Goal: Book appointment/travel/reservation

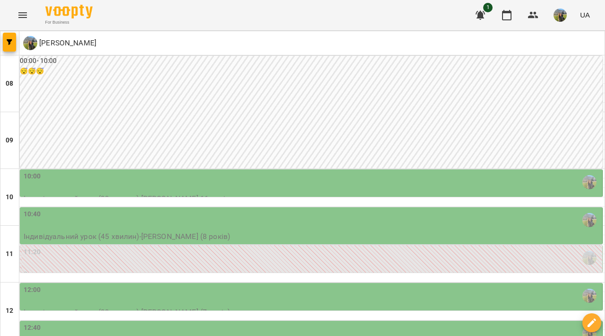
scroll to position [144, 0]
click at [310, 322] on div "12:40" at bounding box center [312, 333] width 577 height 22
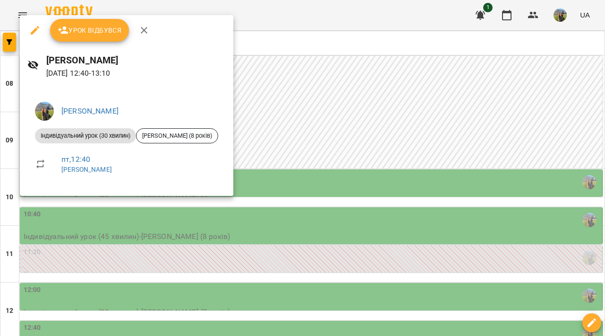
click at [359, 135] on div at bounding box center [302, 168] width 605 height 336
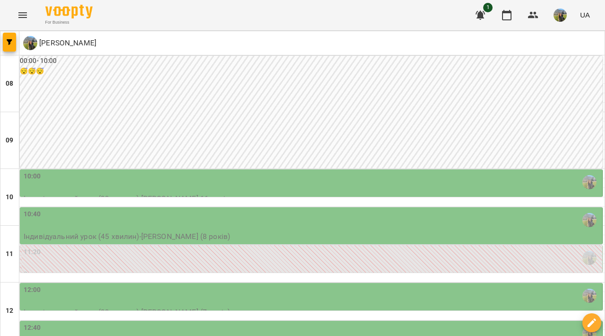
scroll to position [158, 0]
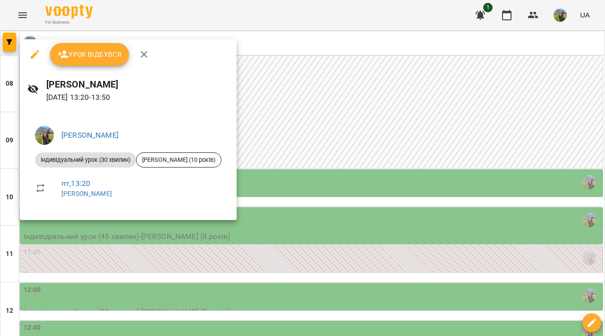
click at [371, 245] on div at bounding box center [302, 168] width 605 height 336
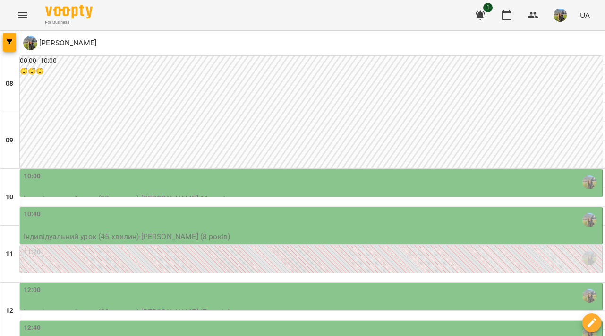
scroll to position [280, 0]
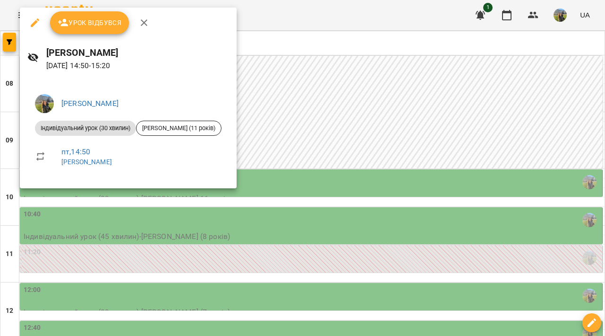
click at [418, 192] on div at bounding box center [302, 168] width 605 height 336
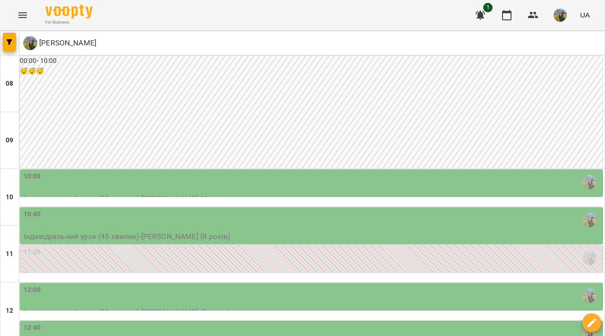
scroll to position [354, 0]
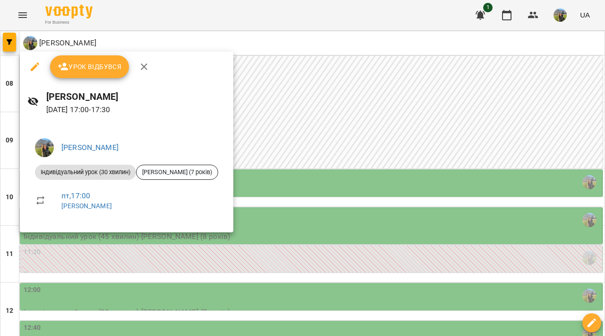
click at [423, 185] on div at bounding box center [302, 168] width 605 height 336
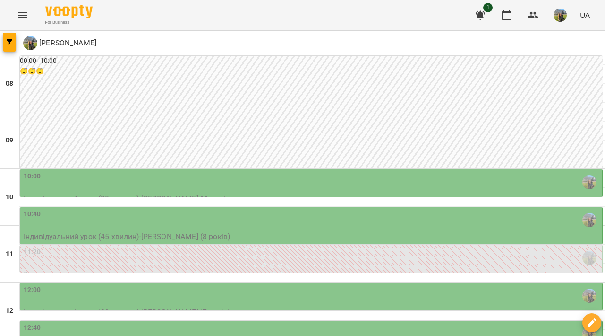
scroll to position [414, 0]
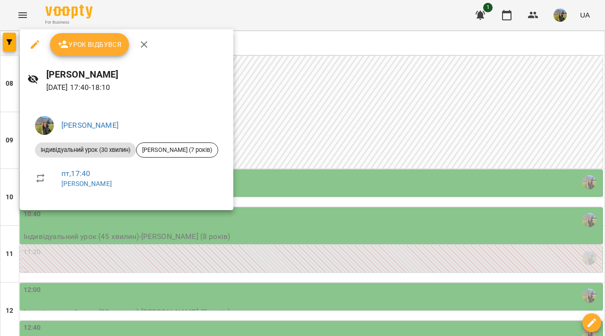
click at [430, 99] on div at bounding box center [302, 168] width 605 height 336
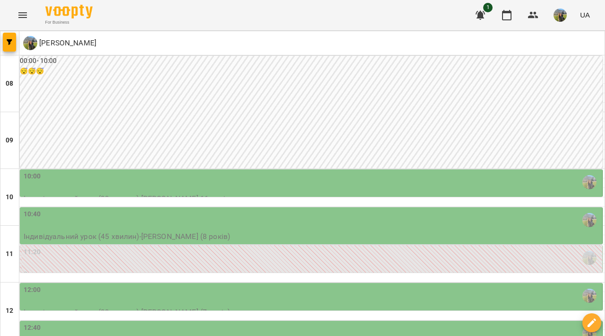
scroll to position [328, 0]
type input "**********"
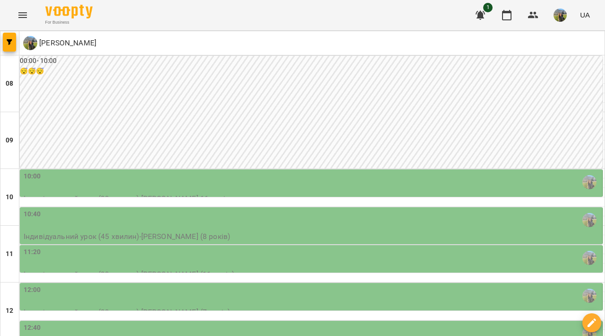
scroll to position [334, 0]
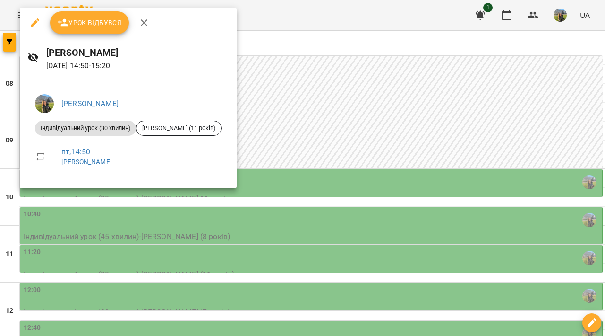
click at [468, 138] on div at bounding box center [302, 168] width 605 height 336
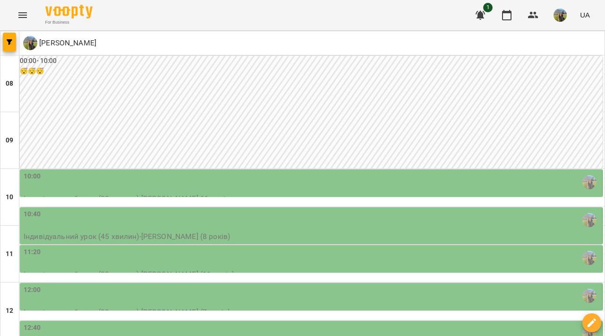
scroll to position [434, 0]
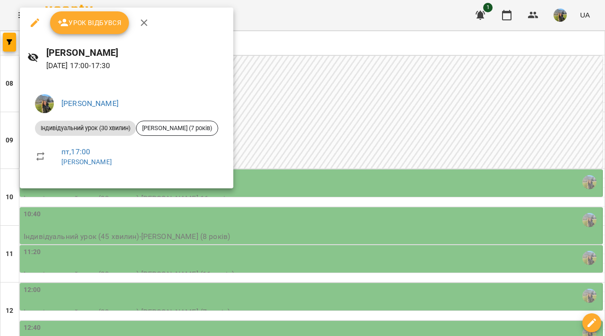
click at [471, 52] on div at bounding box center [302, 168] width 605 height 336
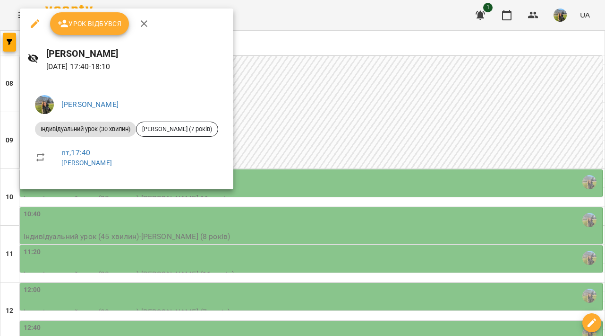
click at [464, 214] on div at bounding box center [302, 168] width 605 height 336
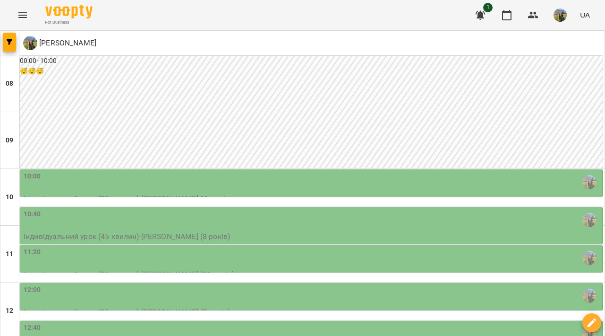
scroll to position [272, 0]
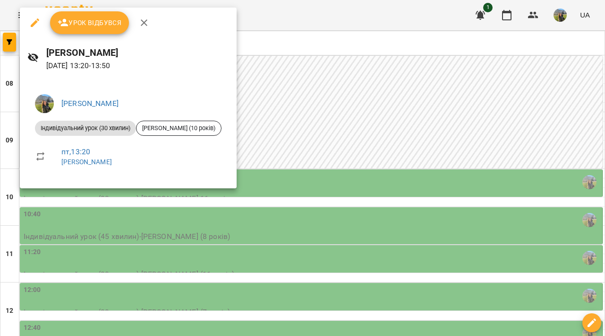
click at [470, 155] on div at bounding box center [302, 168] width 605 height 336
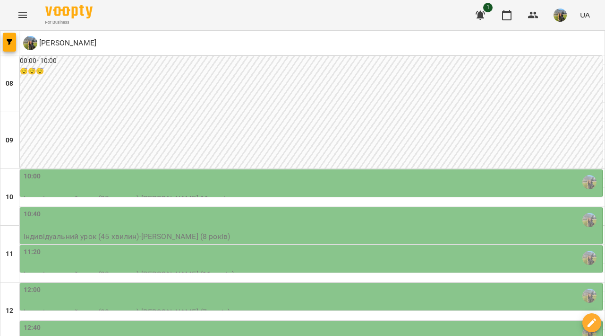
scroll to position [174, 0]
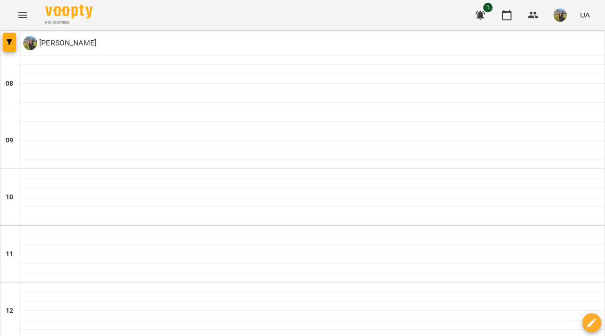
type input "**********"
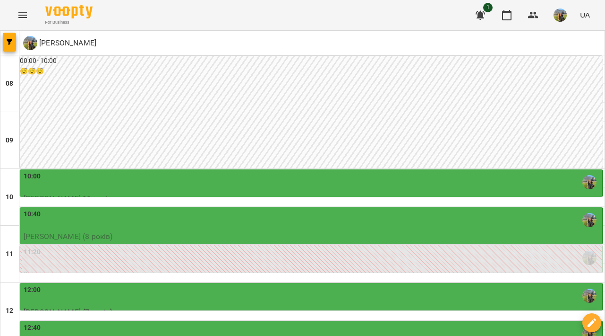
type input "**********"
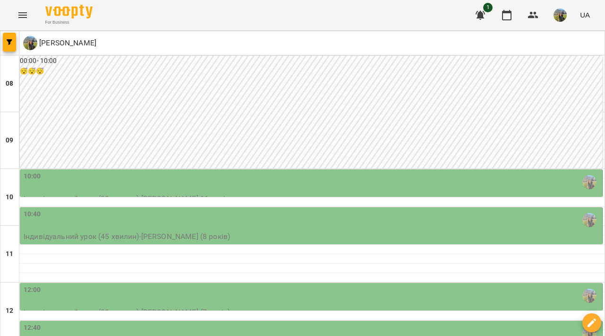
type input "**********"
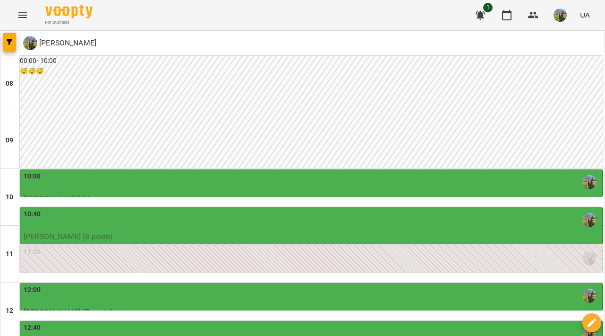
scroll to position [282, 0]
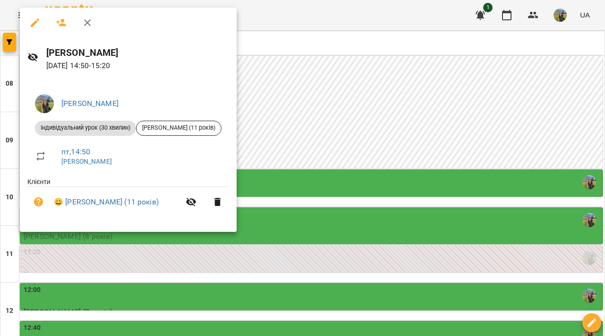
click at [298, 224] on div at bounding box center [302, 168] width 605 height 336
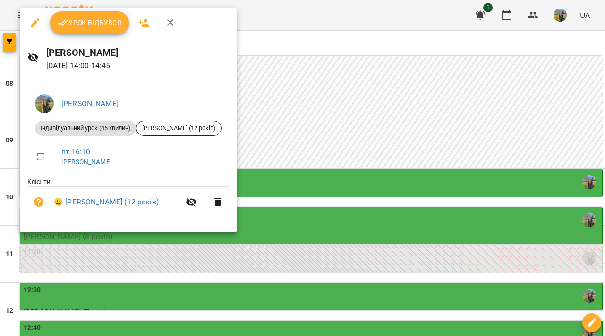
click at [316, 226] on div at bounding box center [302, 168] width 605 height 336
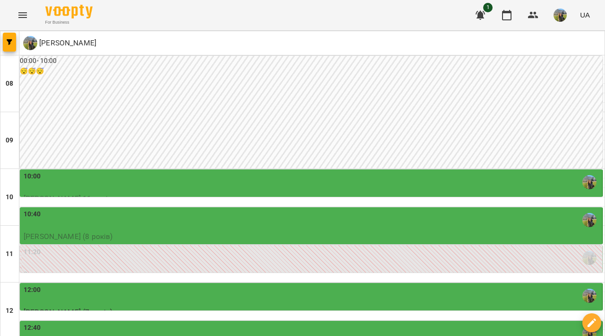
scroll to position [361, 0]
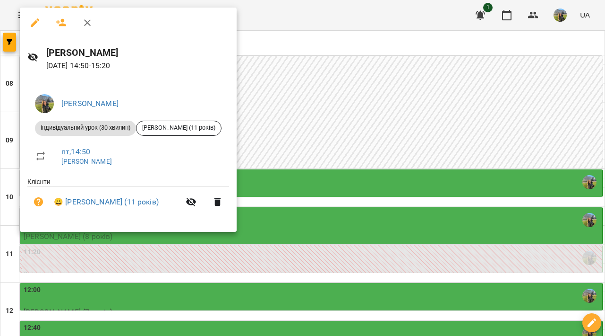
click at [353, 144] on div at bounding box center [302, 168] width 605 height 336
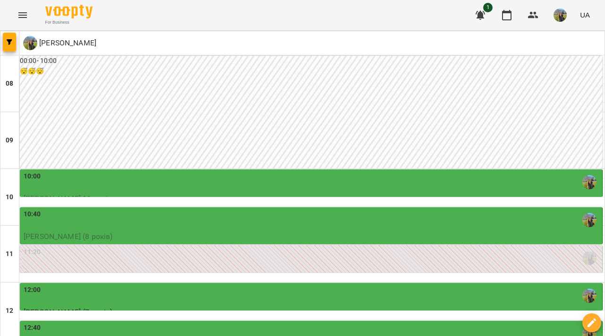
scroll to position [443, 0]
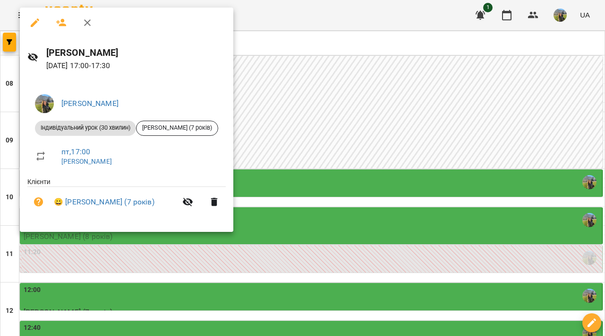
click at [390, 107] on div at bounding box center [302, 168] width 605 height 336
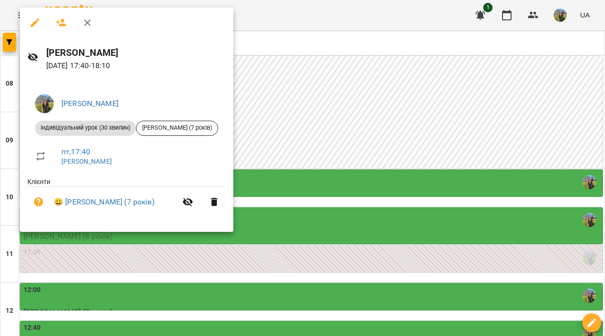
click at [372, 215] on div at bounding box center [302, 168] width 605 height 336
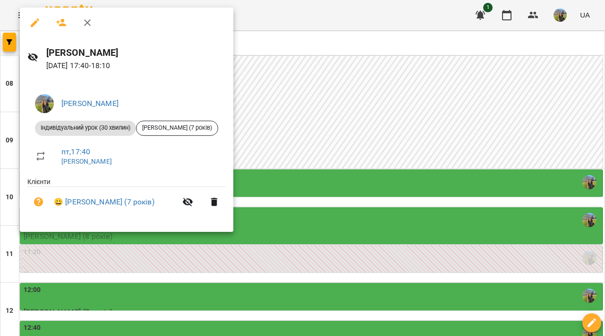
click at [286, 103] on div at bounding box center [302, 168] width 605 height 336
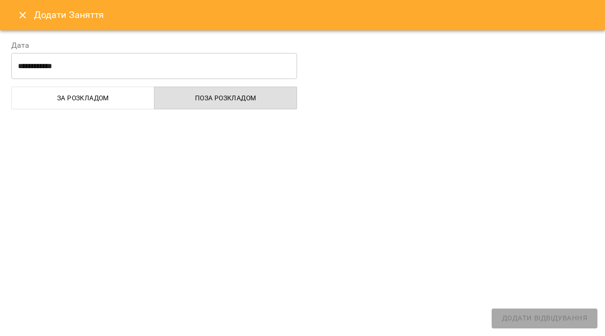
select select "**********"
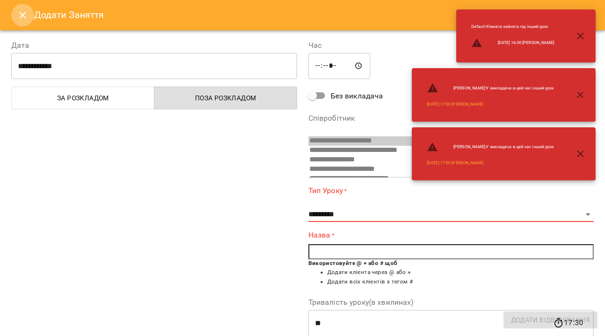
click at [18, 13] on icon "Close" at bounding box center [22, 14] width 11 height 11
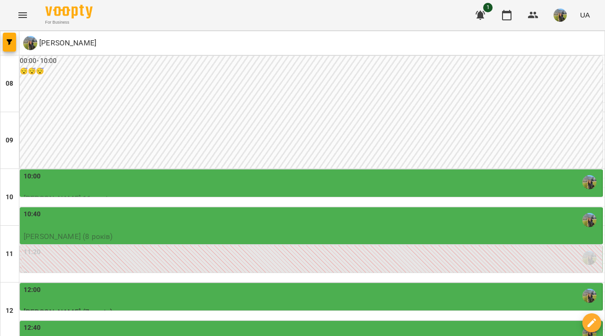
scroll to position [78, 0]
